Goal: Task Accomplishment & Management: Use online tool/utility

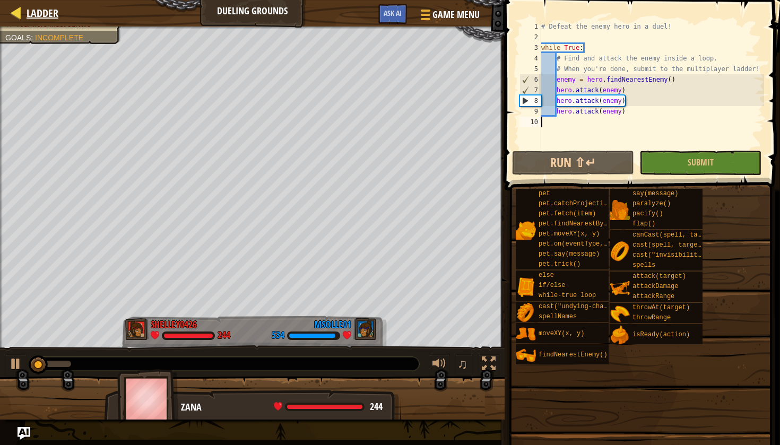
click at [27, 20] on div "Ladder" at bounding box center [39, 13] width 37 height 27
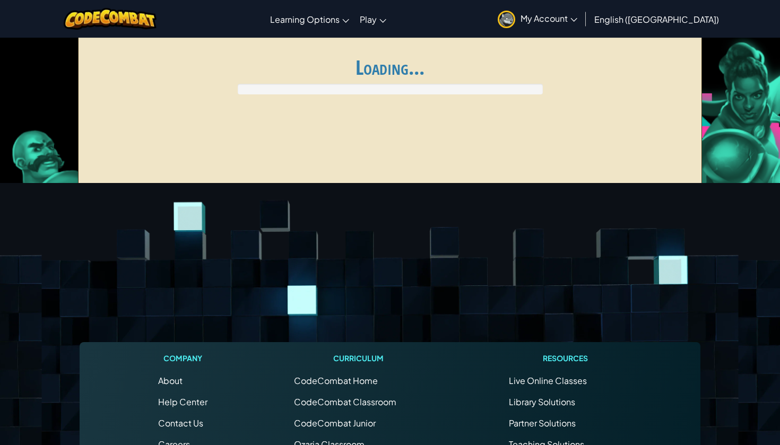
click at [27, 19] on div "Toggle navigation Learning Options Live Online Classes Premium Self-Paced Play …" at bounding box center [389, 19] width 785 height 38
